Goal: Information Seeking & Learning: Learn about a topic

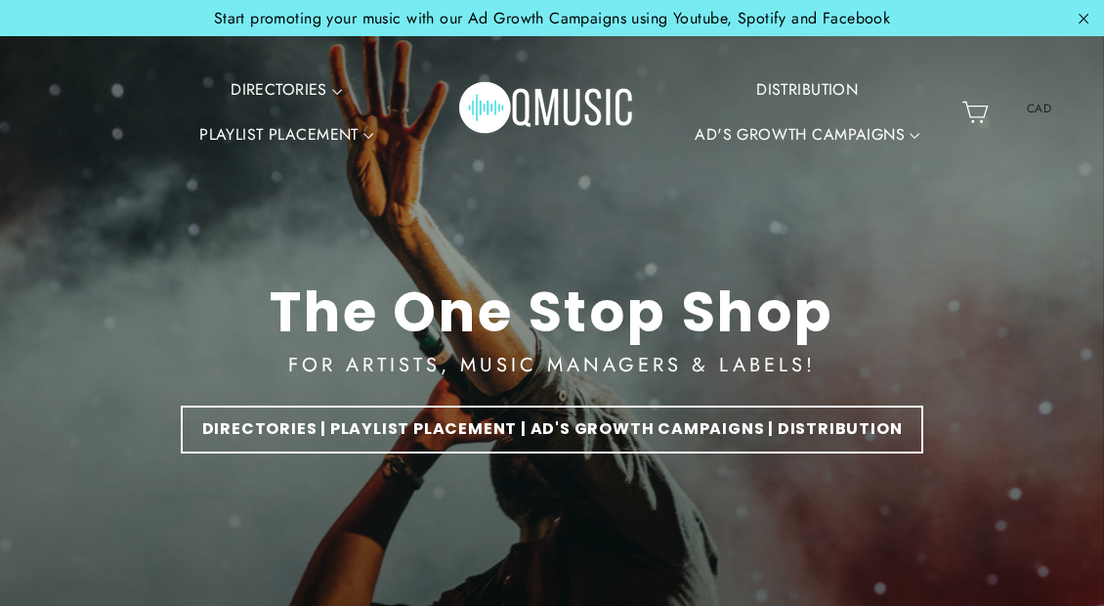
click at [1089, 338] on div at bounding box center [552, 366] width 1104 height 1172
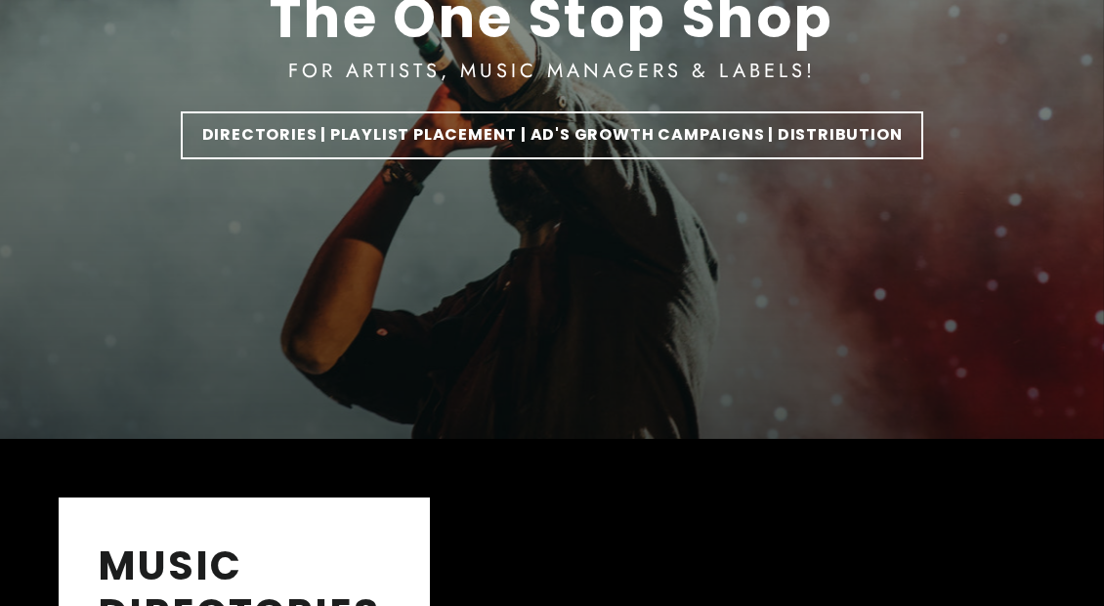
scroll to position [391, 0]
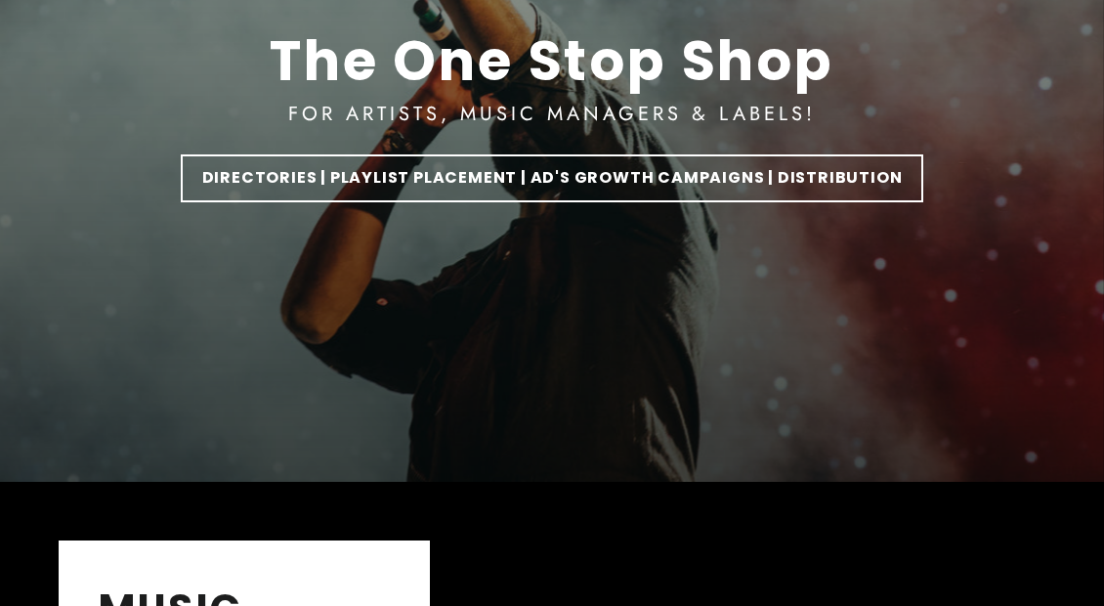
scroll to position [293, 0]
